Goal: Find specific page/section: Find specific page/section

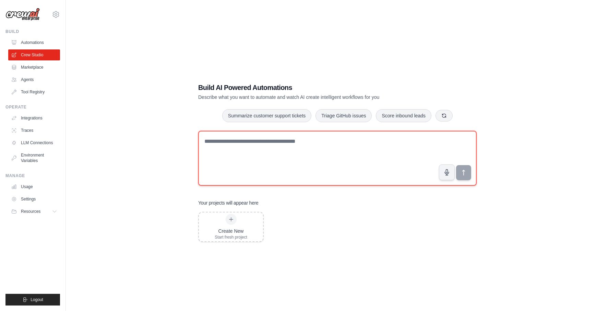
click at [254, 153] on textarea at bounding box center [337, 158] width 278 height 55
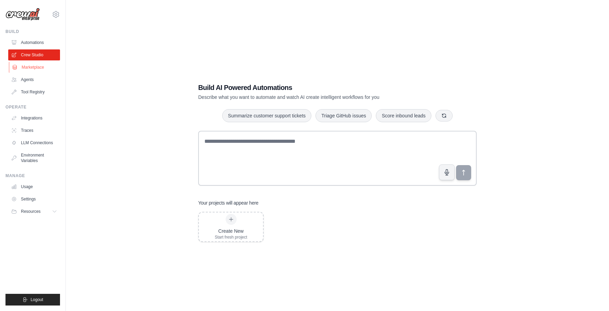
click at [40, 67] on link "Marketplace" at bounding box center [35, 67] width 52 height 11
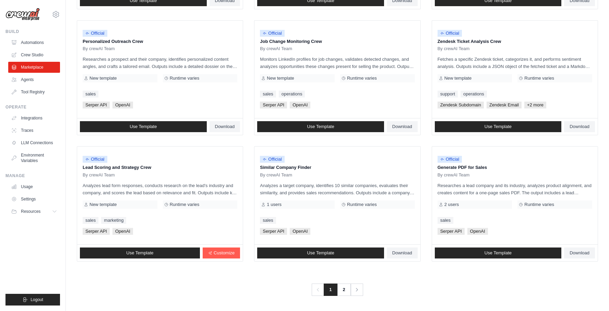
scroll to position [357, 0]
click at [345, 287] on link "2" at bounding box center [345, 289] width 14 height 12
